Goal: Information Seeking & Learning: Learn about a topic

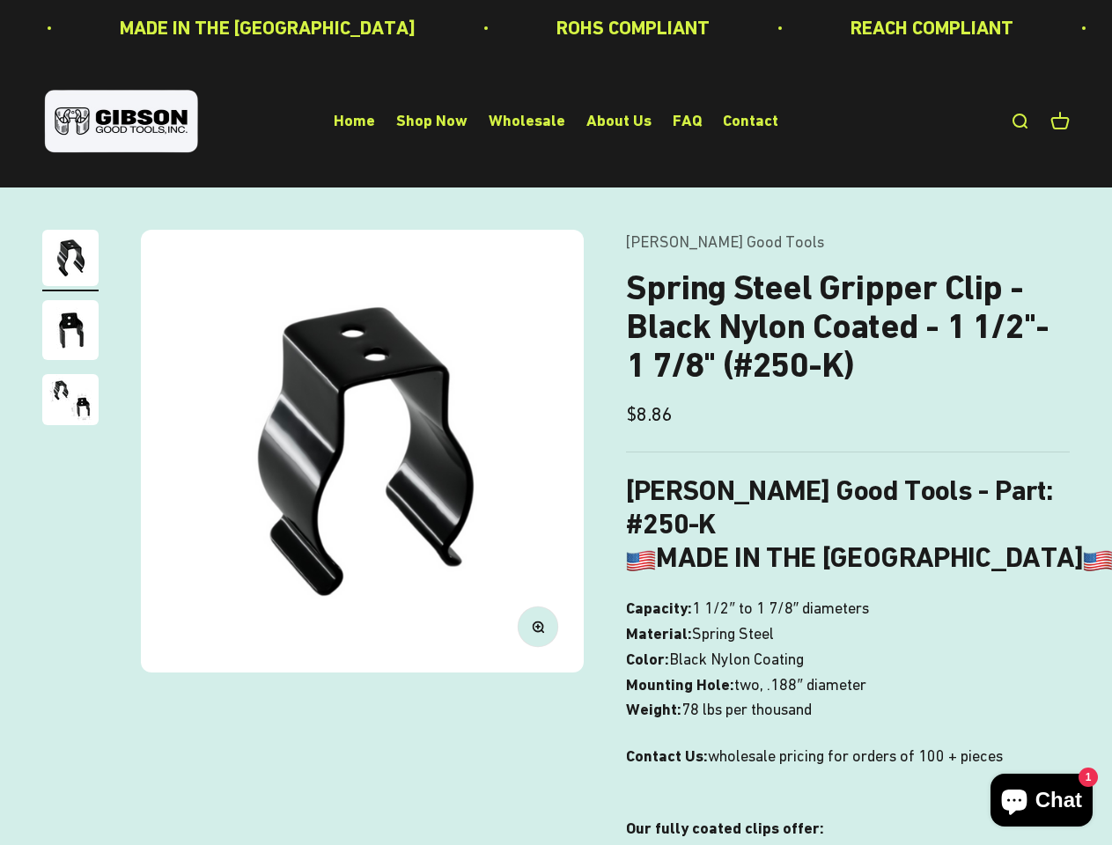
click at [555, 422] on img at bounding box center [362, 451] width 443 height 443
click at [362, 451] on img at bounding box center [362, 451] width 443 height 443
click at [538, 626] on icon "button" at bounding box center [537, 626] width 4 height 4
click at [70, 261] on img "Go to item 1" at bounding box center [70, 258] width 56 height 56
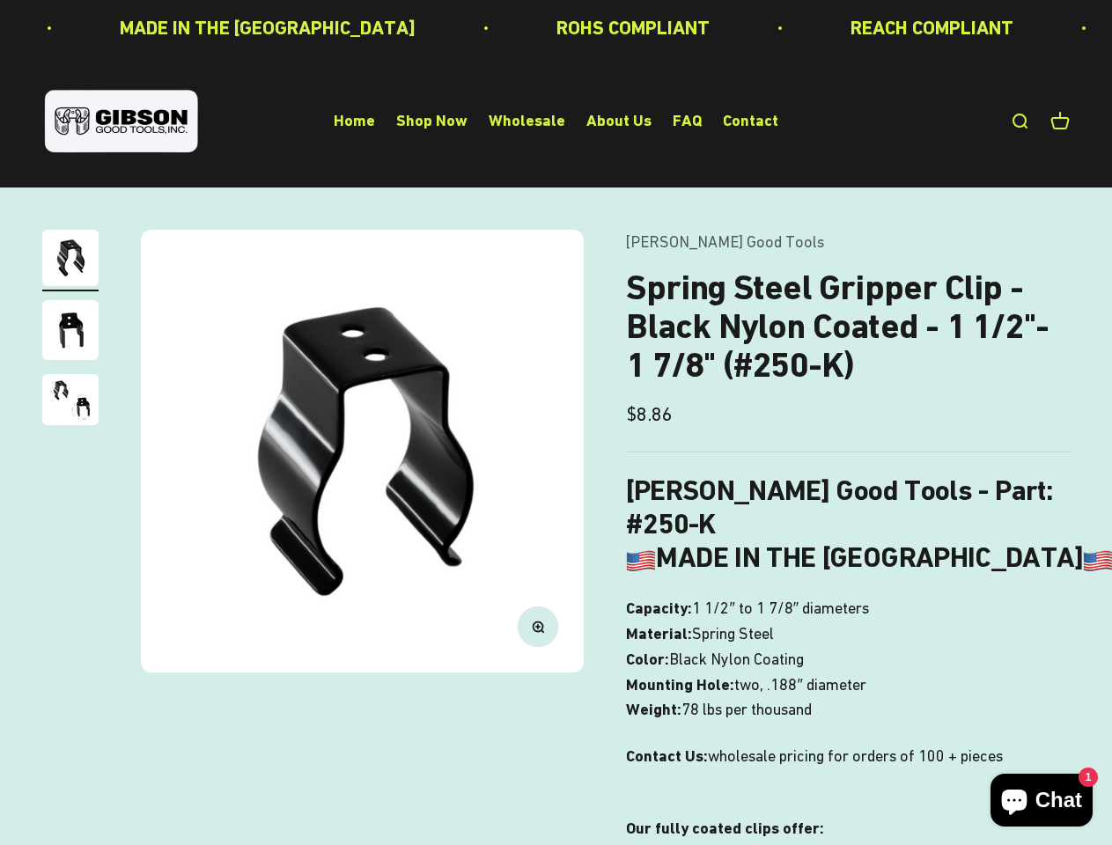
click at [70, 333] on img "Go to item 2" at bounding box center [70, 330] width 56 height 60
click at [70, 402] on img "Go to item 3" at bounding box center [70, 399] width 56 height 51
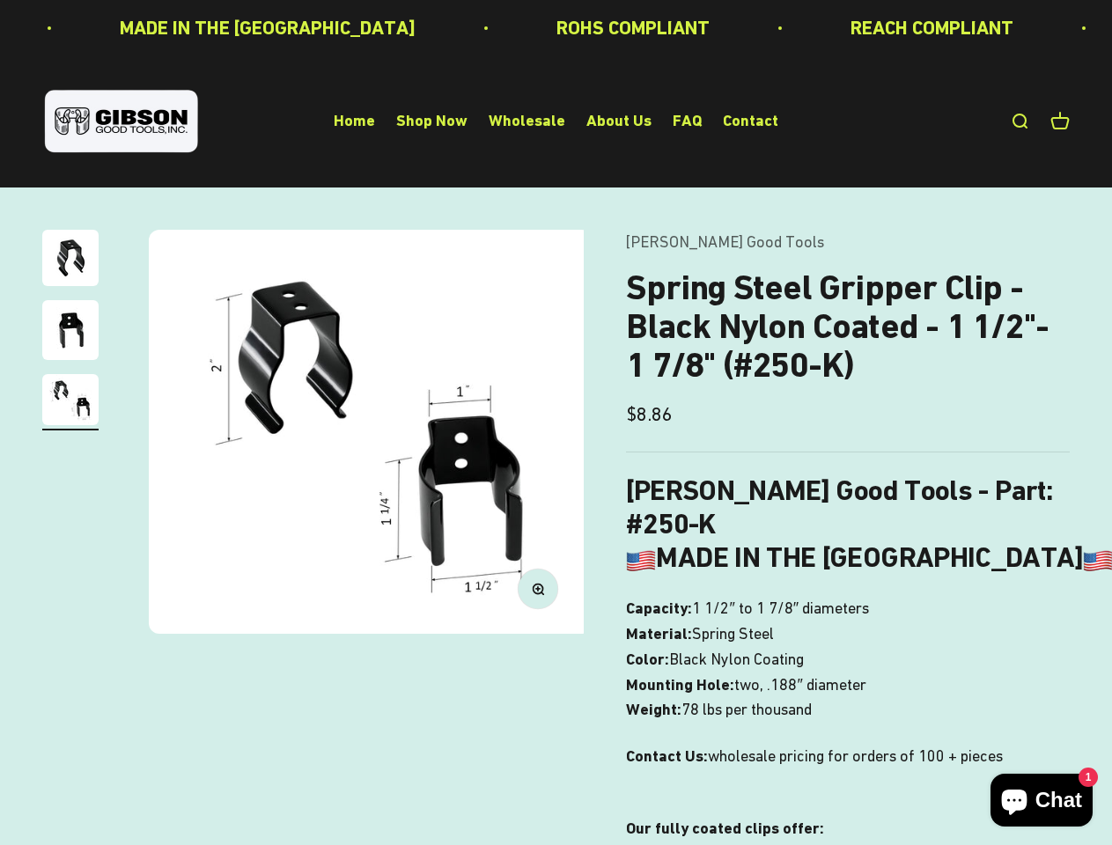
scroll to position [0, 907]
